Goal: Task Accomplishment & Management: Use online tool/utility

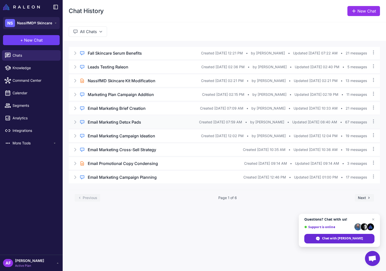
click at [125, 124] on h3 "Email Marketing Detox Pads" at bounding box center [114, 122] width 53 height 6
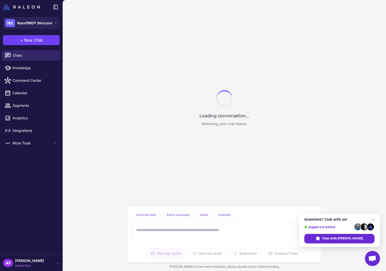
scroll to position [3007, 0]
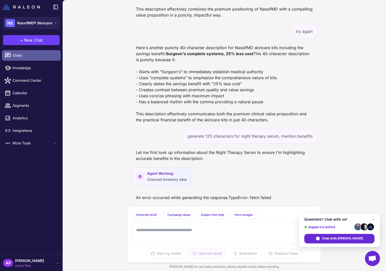
click at [31, 56] on span "Chats" at bounding box center [35, 56] width 44 height 6
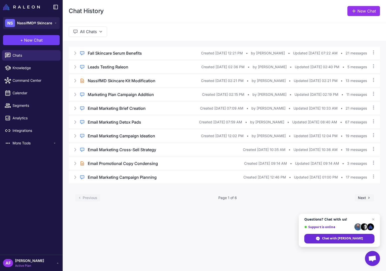
drag, startPoint x: 374, startPoint y: 219, endPoint x: 356, endPoint y: 219, distance: 17.3
click at [374, 219] on span "Open chat" at bounding box center [373, 219] width 6 height 6
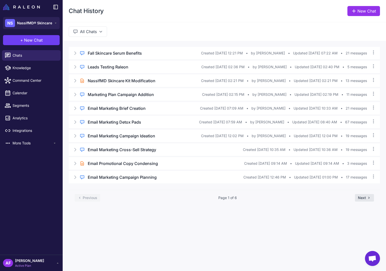
click at [364, 198] on button "Next" at bounding box center [364, 198] width 19 height 8
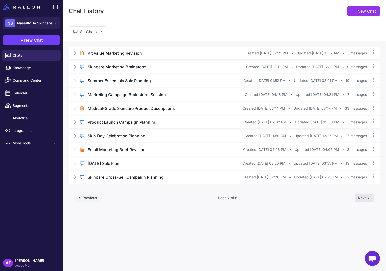
click at [364, 198] on button "Next" at bounding box center [364, 198] width 19 height 8
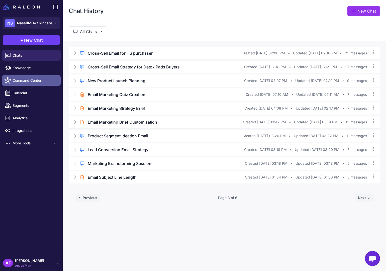
click at [34, 81] on span "Command Center" at bounding box center [35, 81] width 44 height 6
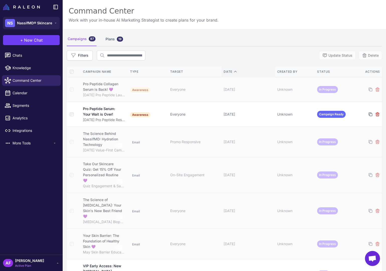
click at [234, 71] on icon at bounding box center [235, 71] width 2 height 1
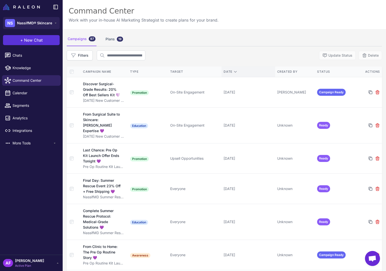
click at [44, 42] on button "+ New Chat" at bounding box center [31, 40] width 57 height 10
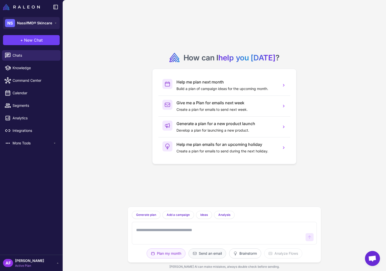
click at [229, 254] on button "Send an email" at bounding box center [245, 253] width 32 height 10
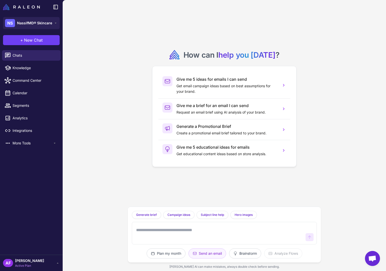
click at [181, 230] on textarea at bounding box center [219, 233] width 168 height 16
type textarea "**********"
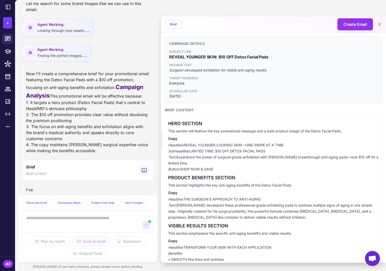
scroll to position [101, 0]
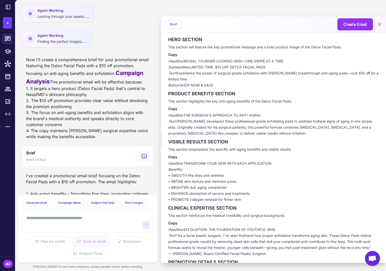
scroll to position [76, 0]
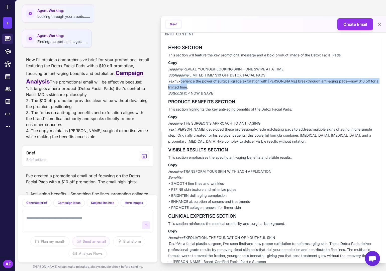
drag, startPoint x: 178, startPoint y: 81, endPoint x: 187, endPoint y: 87, distance: 10.7
click at [187, 87] on p "Headline: REVEAL YOUNGER-LOOKING SKIN—ONE SWIPE AT A TIME Subheadline: LIMITED …" at bounding box center [273, 81] width 211 height 30
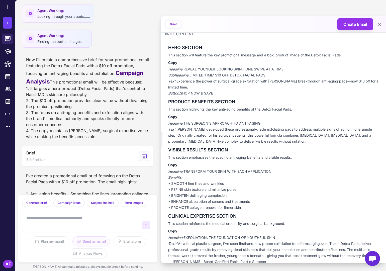
click at [182, 84] on p "Headline: REVEAL YOUNGER-LOOKING SKIN—ONE SWIPE AT A TIME Subheadline: LIMITED …" at bounding box center [273, 81] width 211 height 30
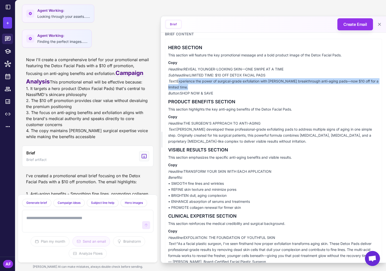
drag, startPoint x: 177, startPoint y: 82, endPoint x: 188, endPoint y: 89, distance: 12.9
click at [188, 89] on p "Headline: REVEAL YOUNGER-LOOKING SKIN—ONE SWIPE AT A TIME Subheadline: LIMITED …" at bounding box center [273, 81] width 211 height 30
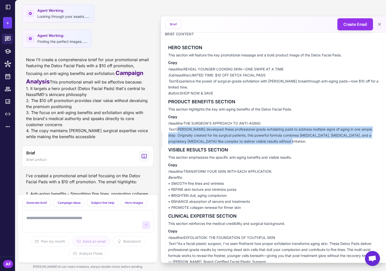
drag, startPoint x: 178, startPoint y: 130, endPoint x: 283, endPoint y: 145, distance: 105.9
copy p "Dr. Nassif developed these professional-grade exfoliating pads to address multi…"
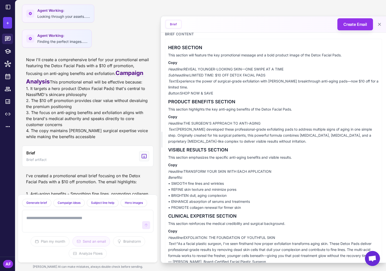
click at [193, 85] on p "Headline: REVEAL YOUNGER-LOOKING SKIN—ONE SWIPE AT A TIME Subheadline: LIMITED …" at bounding box center [273, 81] width 211 height 30
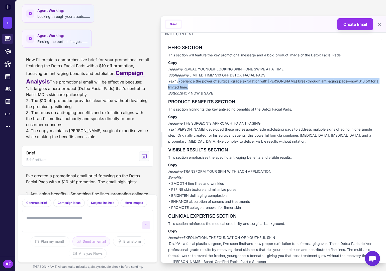
drag, startPoint x: 178, startPoint y: 82, endPoint x: 220, endPoint y: 87, distance: 42.2
click at [220, 87] on p "Headline: REVEAL YOUNGER-LOOKING SKIN—ONE SWIPE AT A TIME Subheadline: LIMITED …" at bounding box center [273, 81] width 211 height 30
copy p "Experience the power of surgical-grade exfoliation with Dr. Nassif's breakthrou…"
drag, startPoint x: 190, startPoint y: 75, endPoint x: 301, endPoint y: 72, distance: 110.6
click at [301, 72] on p "Headline: REVEAL YOUNGER-LOOKING SKIN—ONE SWIPE AT A TIME Subheadline: LIMITED …" at bounding box center [273, 81] width 211 height 30
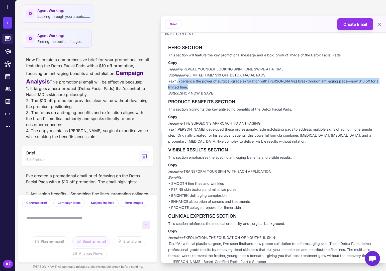
copy p "LIMITED TIME: $10 OFF DETOX FACIAL PADS"
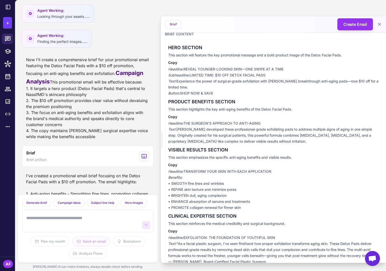
click at [196, 177] on p "Headline: TRANSFORM YOUR SKIN WITH EACH APPLICATION Benefits: • SMOOTH fine lin…" at bounding box center [273, 189] width 211 height 42
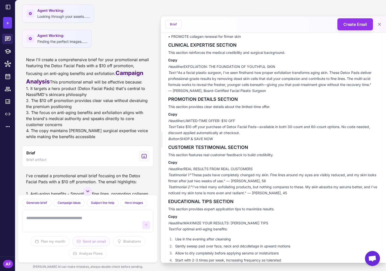
scroll to position [237, 0]
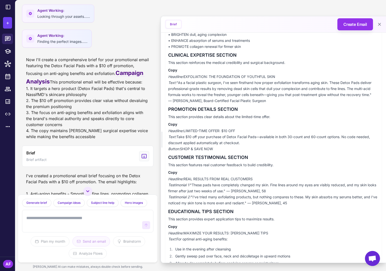
drag, startPoint x: 185, startPoint y: 78, endPoint x: 277, endPoint y: 76, distance: 92.0
click at [277, 76] on p "Headline: EXFOLIATION: THE FOUNDATION OF YOUTHFUL SKIN Text: "As a facial plast…" at bounding box center [273, 89] width 211 height 30
copy p "EXFOLIATION: THE FOUNDATION OF YOUTHFUL SKIN"
drag, startPoint x: 178, startPoint y: 83, endPoint x: 265, endPoint y: 100, distance: 89.0
click at [265, 100] on p "Headline: EXFOLIATION: THE FOUNDATION OF YOUTHFUL SKIN Text: "As a facial plast…" at bounding box center [273, 89] width 211 height 30
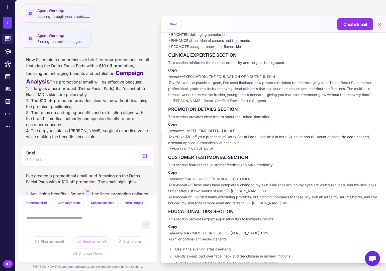
copy p ""As a facial plastic surgeon, I've seen firsthand how proper exfoliation transf…"
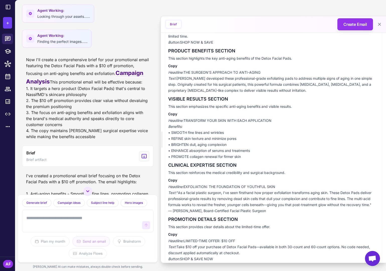
scroll to position [122, 0]
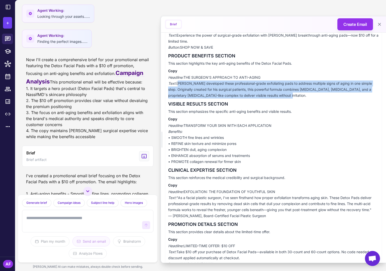
drag, startPoint x: 177, startPoint y: 83, endPoint x: 274, endPoint y: 94, distance: 97.4
click at [274, 94] on p "Headline: THE SURGEON'S APPROACH TO ANTI-AGING Text: Dr. Nassif developed these…" at bounding box center [273, 86] width 211 height 24
copy p "Dr. Nassif developed these professional-grade exfoliating pads to address multi…"
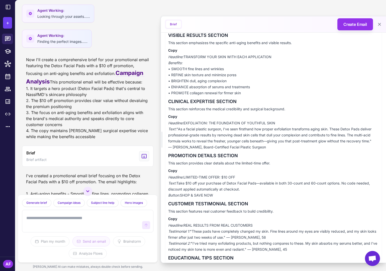
scroll to position [188, 0]
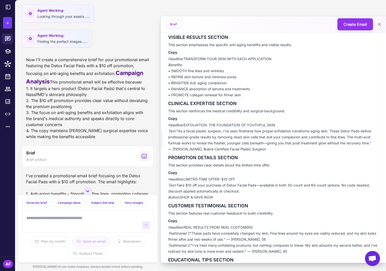
drag, startPoint x: 186, startPoint y: 59, endPoint x: 276, endPoint y: 60, distance: 90.7
click at [276, 60] on p "Headline: TRANSFORM YOUR SKIN WITH EACH APPLICATION Benefits: • SMOOTH fine lin…" at bounding box center [273, 77] width 211 height 42
click at [203, 80] on p "Headline: TRANSFORM YOUR SKIN WITH EACH APPLICATION Benefits: • SMOOTH fine lin…" at bounding box center [273, 77] width 211 height 42
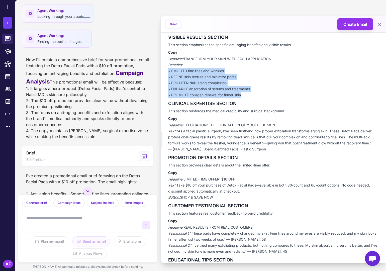
drag, startPoint x: 246, startPoint y: 94, endPoint x: 164, endPoint y: 71, distance: 85.4
click at [164, 71] on div "Campaign Details Subject Line REVEAL YOUNGER SKIN: $10 OFF Detox Facial Pads Pr…" at bounding box center [273, 128] width 225 height 569
copy p "• SMOOTH fine lines and wrinkles • REFINE skin texture and minimize pores • BRI…"
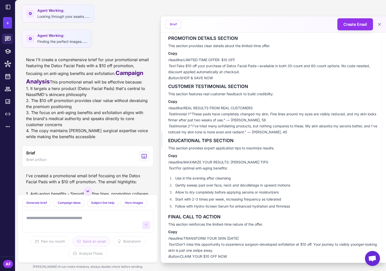
scroll to position [315, 0]
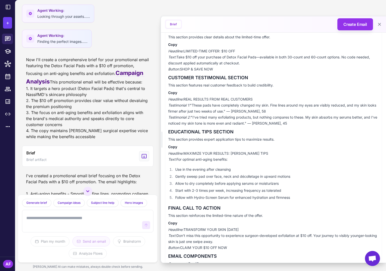
drag, startPoint x: 178, startPoint y: 237, endPoint x: 240, endPoint y: 241, distance: 61.3
click at [240, 241] on p "Headline: TRANSFORM YOUR SKIN TODAY Text: Don't miss this opportunity to experi…" at bounding box center [273, 239] width 211 height 24
copy p "Don't miss this opportunity to experience surgeon-developed exfoliation at $10 …"
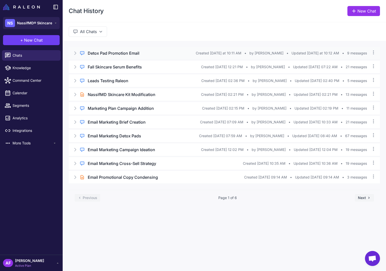
click at [115, 52] on h3 "Detox Pad Promotion Email" at bounding box center [114, 53] width 52 height 6
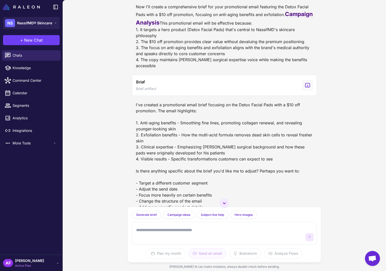
scroll to position [195, 0]
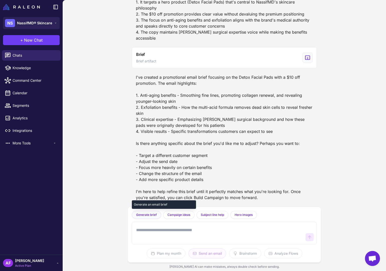
drag, startPoint x: 153, startPoint y: 216, endPoint x: 156, endPoint y: 214, distance: 4.3
click at [153, 216] on span "Generate brief" at bounding box center [146, 215] width 21 height 5
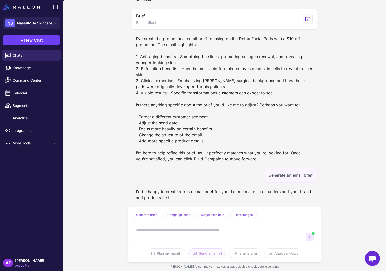
scroll to position [259, 0]
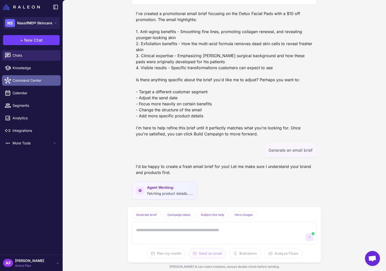
click at [36, 81] on span "Command Center" at bounding box center [35, 81] width 44 height 6
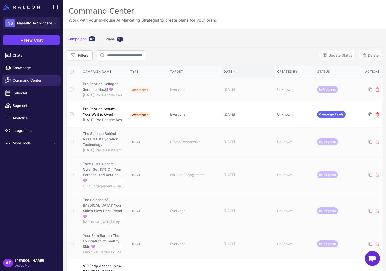
click at [233, 71] on icon at bounding box center [235, 72] width 4 height 4
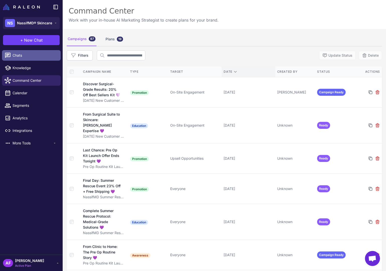
click at [28, 56] on span "Chats" at bounding box center [35, 56] width 44 height 6
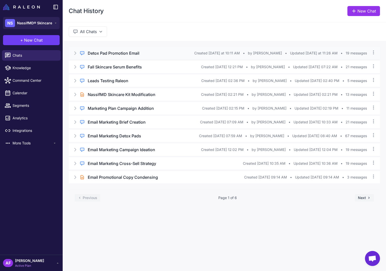
click at [215, 55] on span "Created [DATE] at 10:11 AM" at bounding box center [217, 53] width 46 height 6
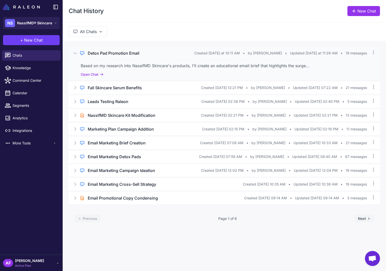
click at [132, 54] on h3 "Detox Pad Promotion Email" at bounding box center [114, 53] width 52 height 6
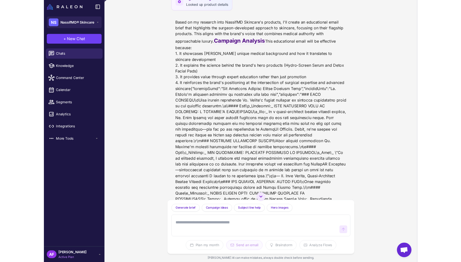
scroll to position [477, 0]
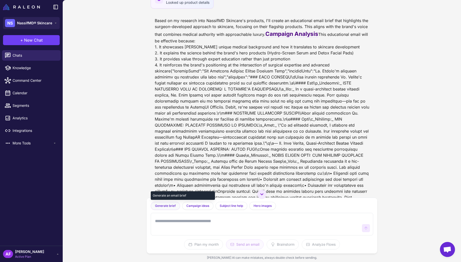
click at [161, 204] on span "Generate brief" at bounding box center [165, 206] width 21 height 5
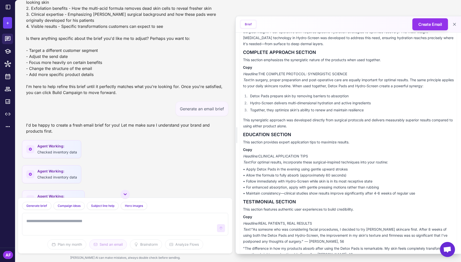
scroll to position [365, 0]
